Goal: Task Accomplishment & Management: Use online tool/utility

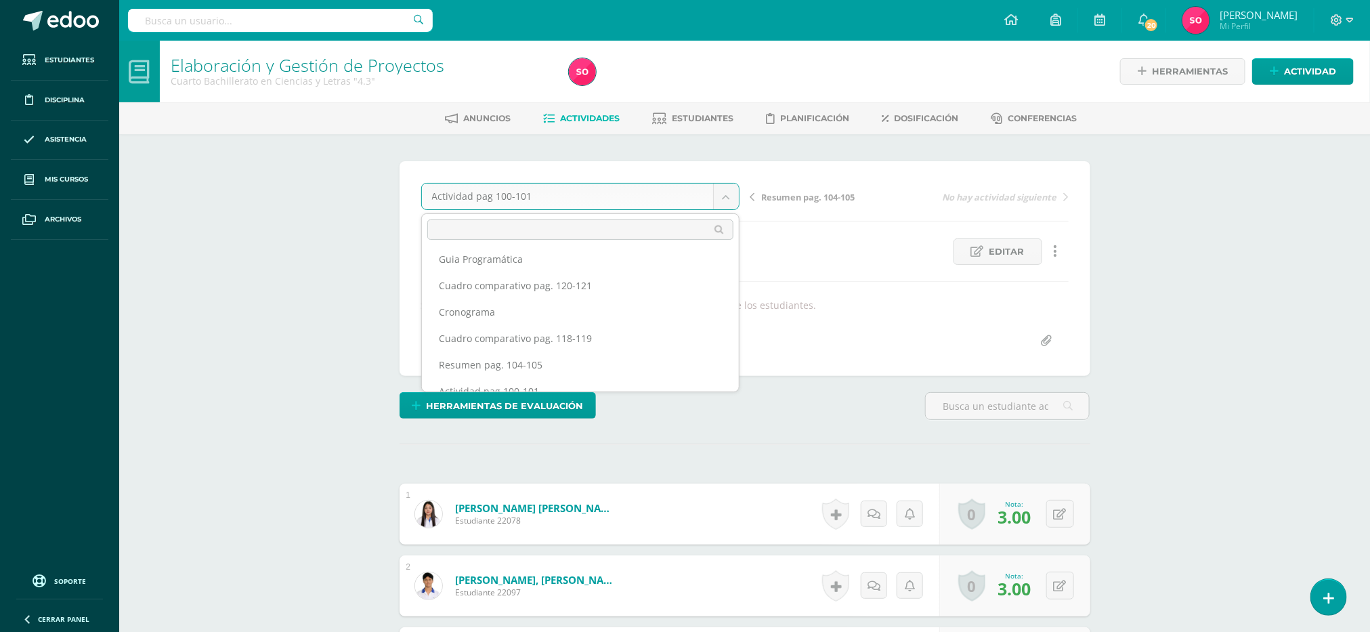
scroll to position [128, 0]
select select "/dashboard/teacher/grade-activity/41922/"
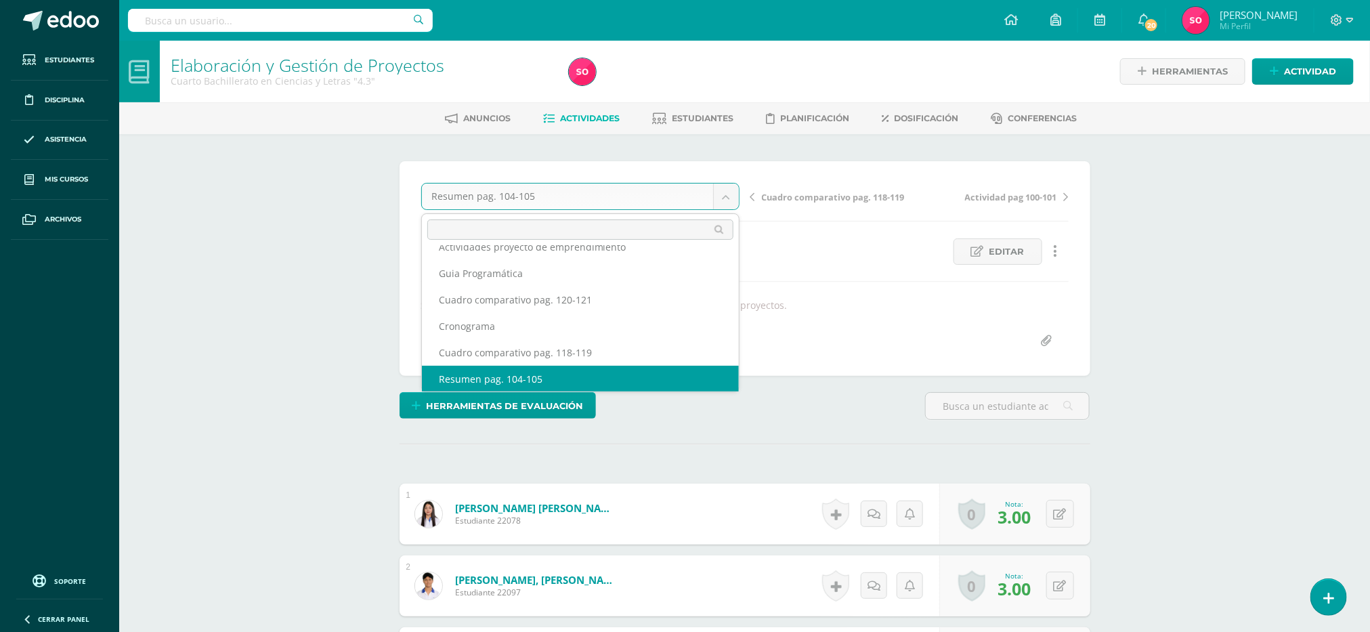
scroll to position [84, 0]
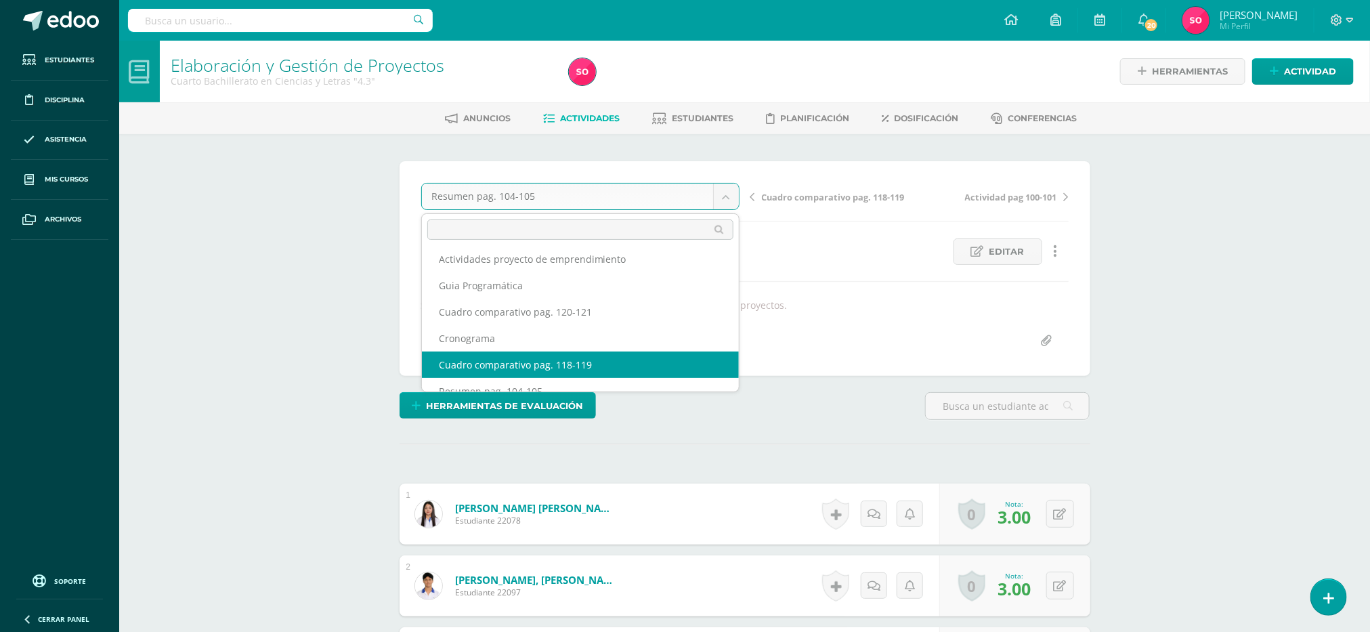
select select "/dashboard/teacher/grade-activity/41924/"
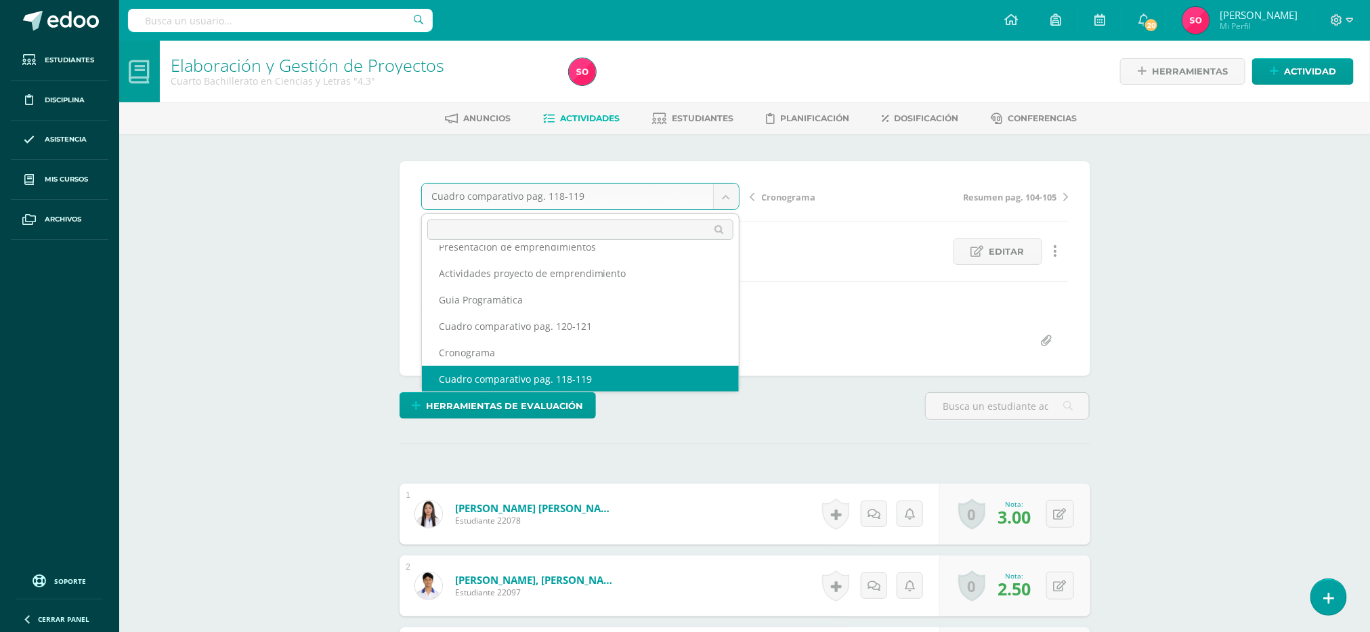
scroll to position [58, 0]
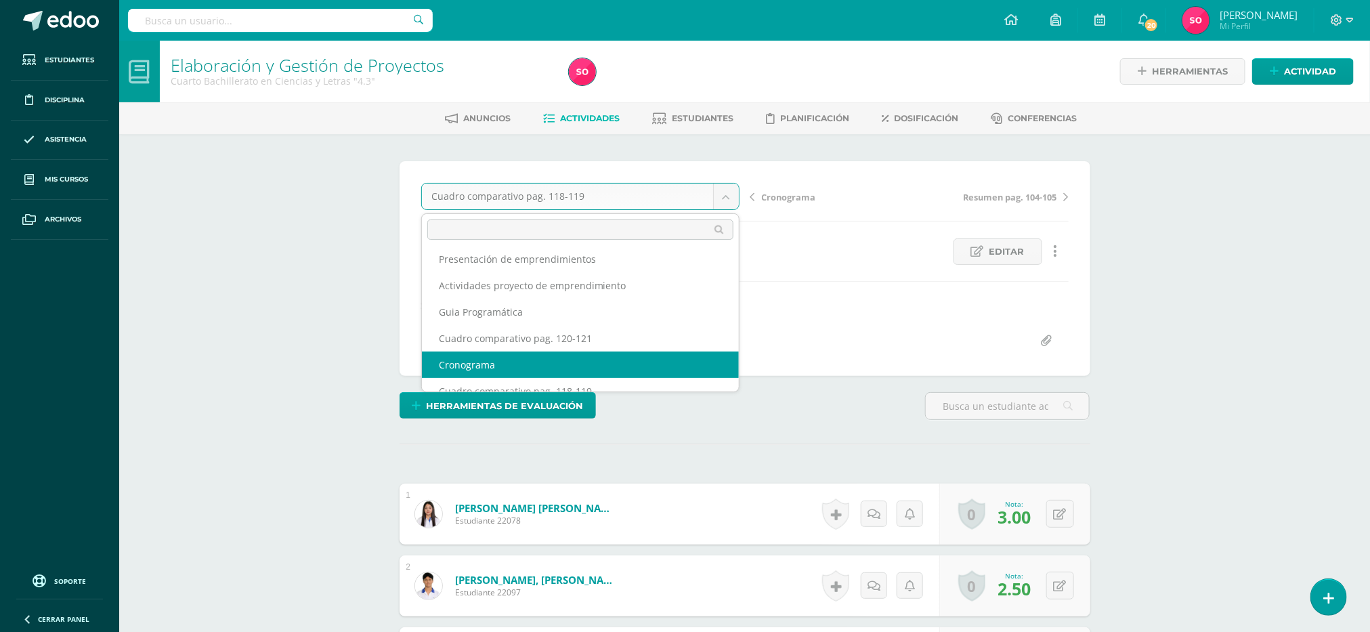
select select "/dashboard/teacher/grade-activity/41920/"
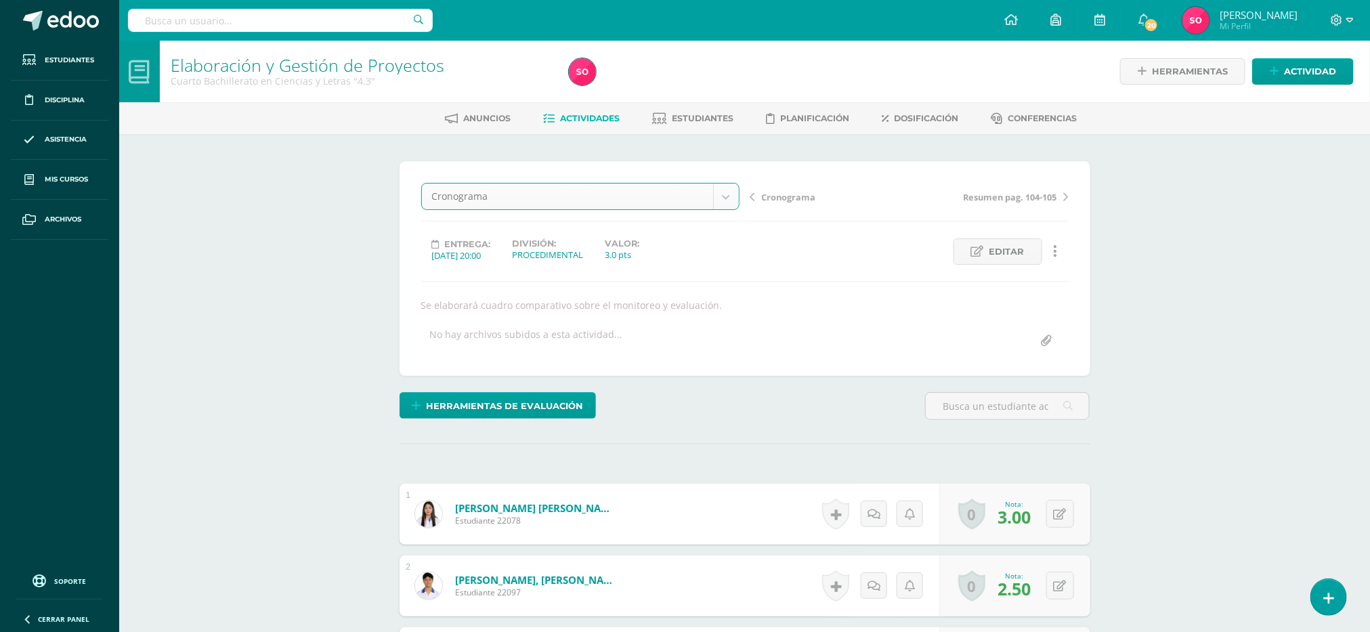
click at [673, 360] on div "Cronograma Actitudinal Informe Final y Exposición Presentación de emprendimient…" at bounding box center [745, 268] width 691 height 215
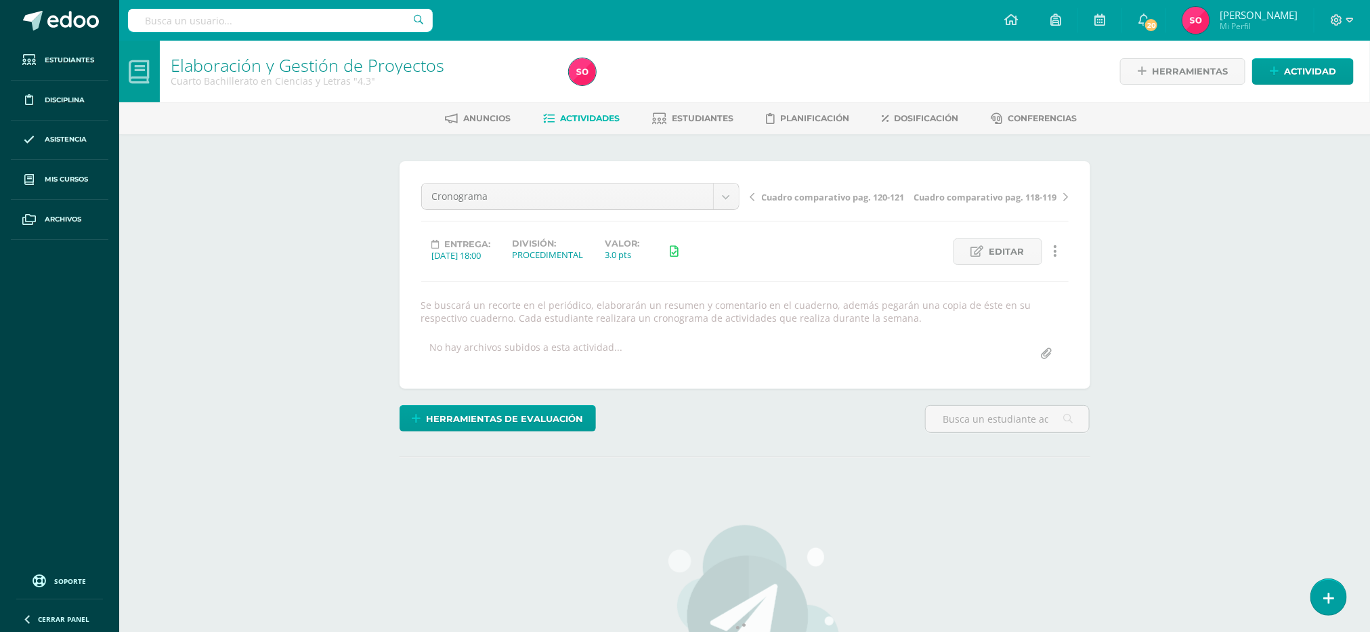
click at [671, 360] on div "No hay archivos subidos a esta actividad..." at bounding box center [745, 354] width 658 height 26
click at [902, 494] on div "¿Estás seguro que quieres eliminar esta actividad? Esto borrará la actividad y …" at bounding box center [745, 534] width 702 height 747
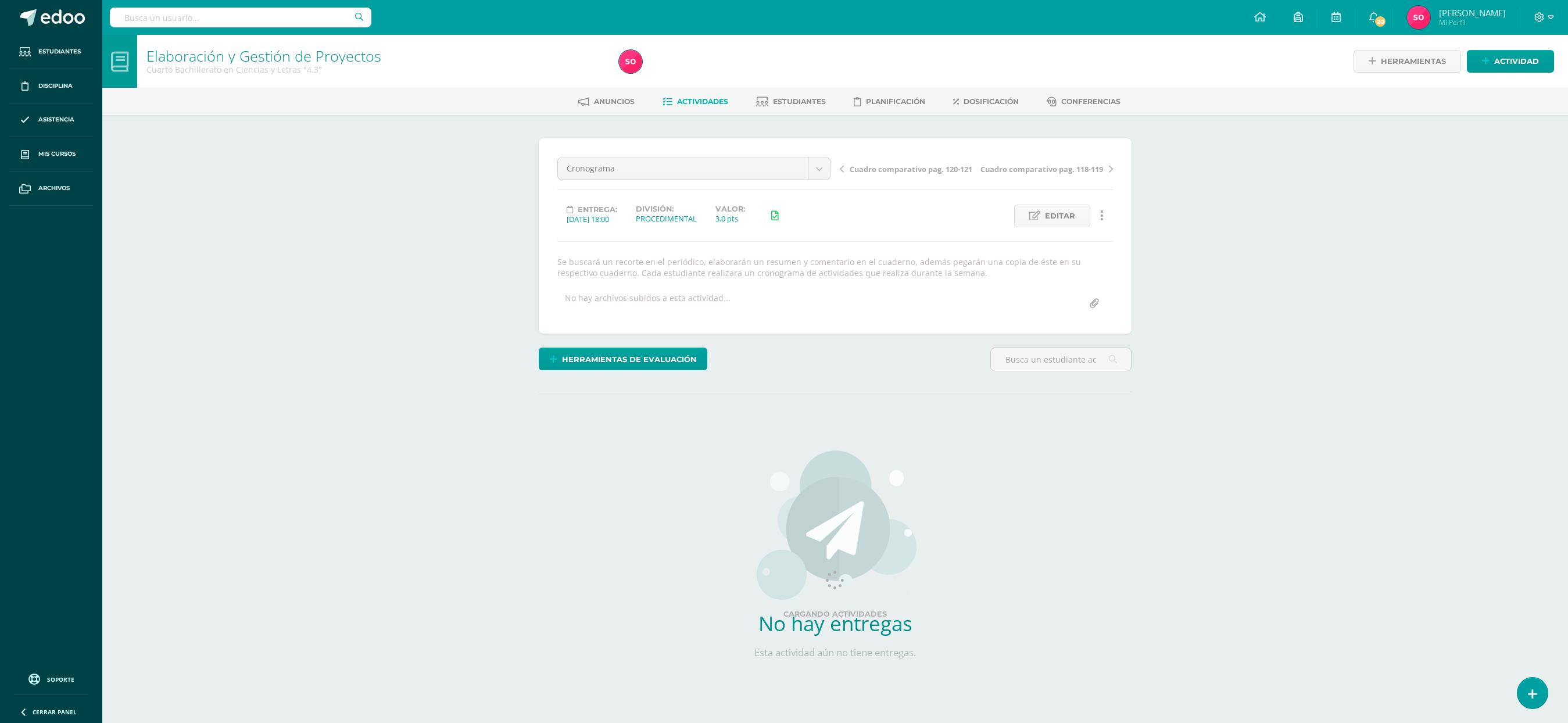
click at [771, 425] on div "¿Estás seguro que quieres eliminar esta actividad? Esto borrará la actividad y …" at bounding box center [835, 458] width 602 height 641
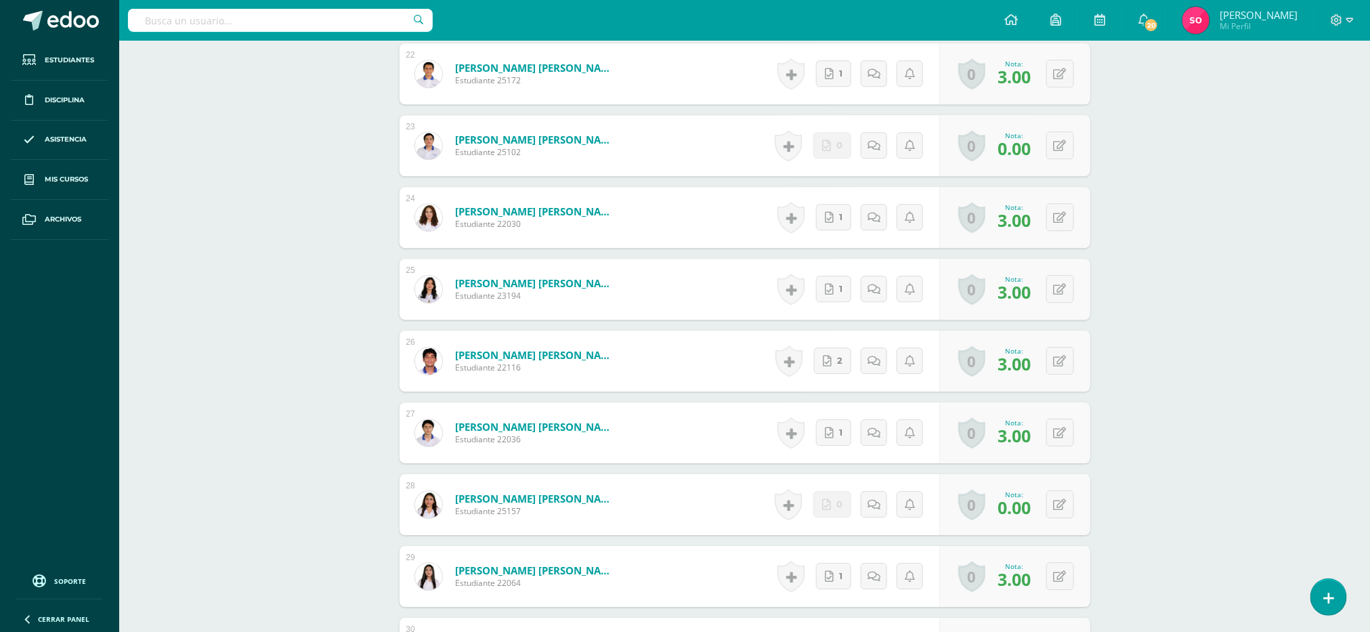
scroll to position [1987, 0]
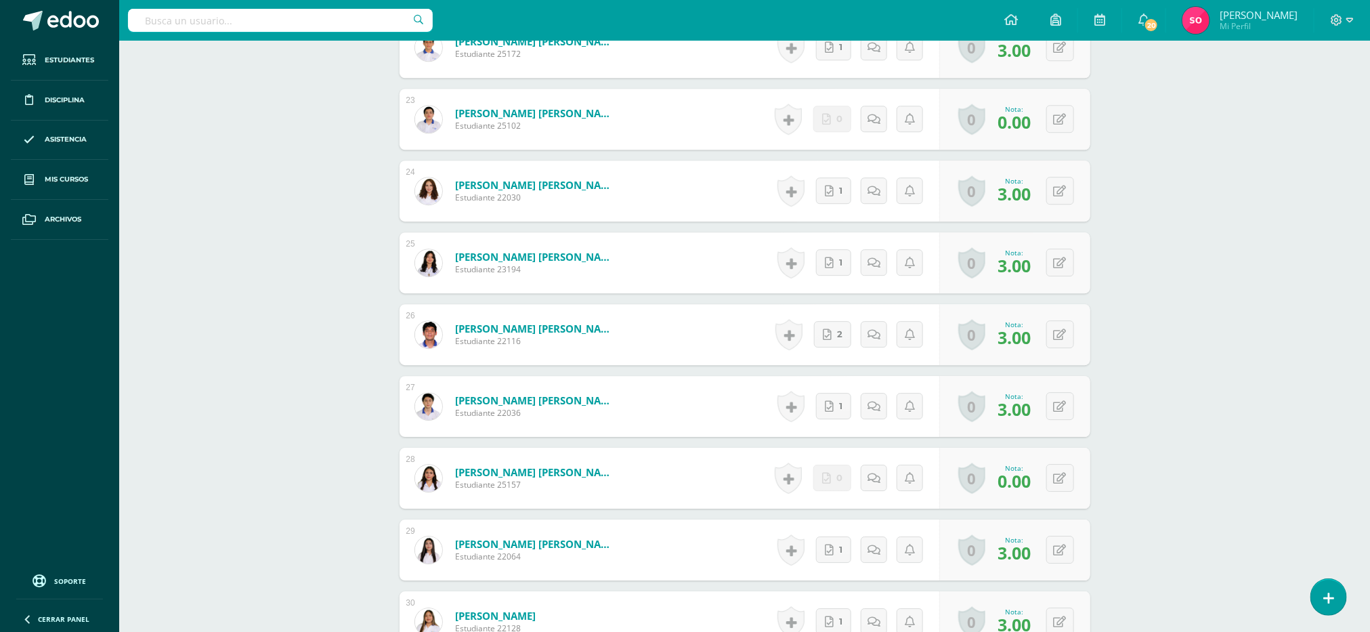
click at [1023, 492] on span "0.00" at bounding box center [1014, 480] width 33 height 23
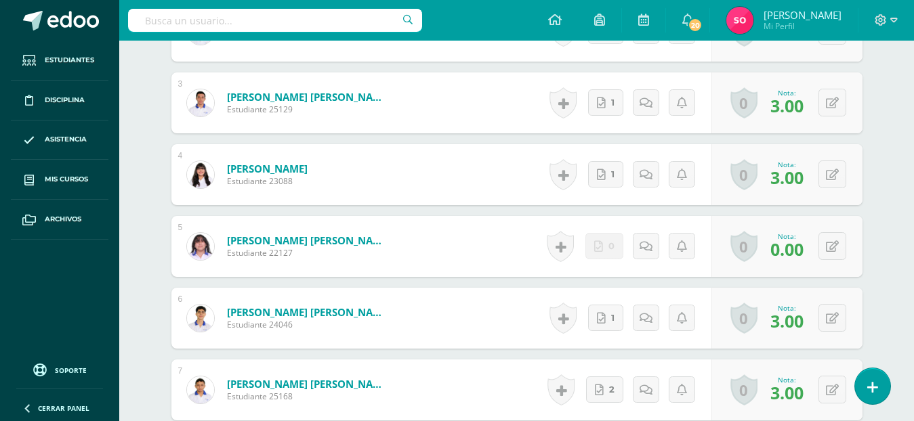
scroll to position [531, 0]
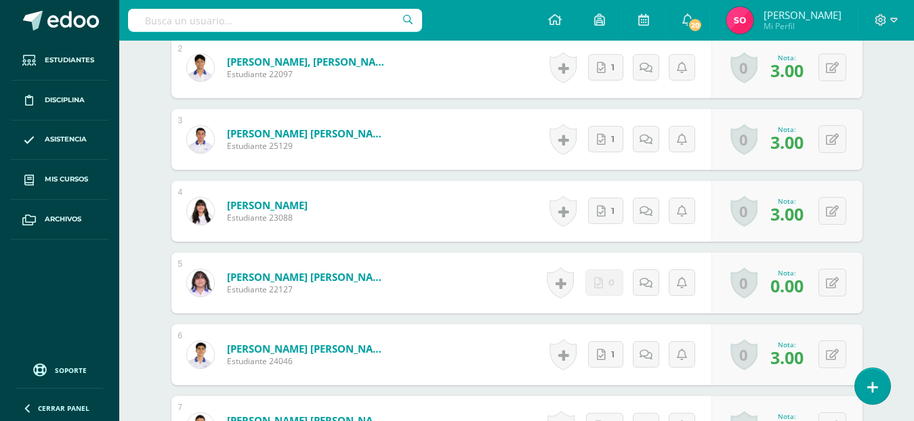
drag, startPoint x: 916, startPoint y: 118, endPoint x: 906, endPoint y: 356, distance: 238.6
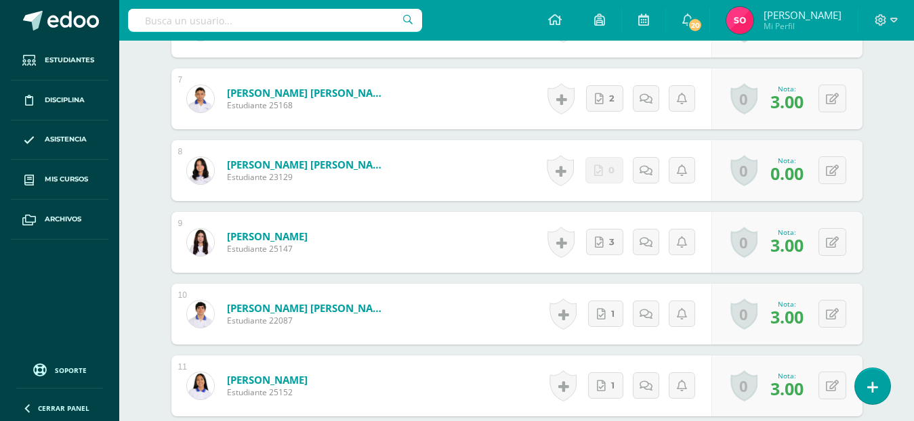
scroll to position [870, 0]
